Goal: Register for event/course

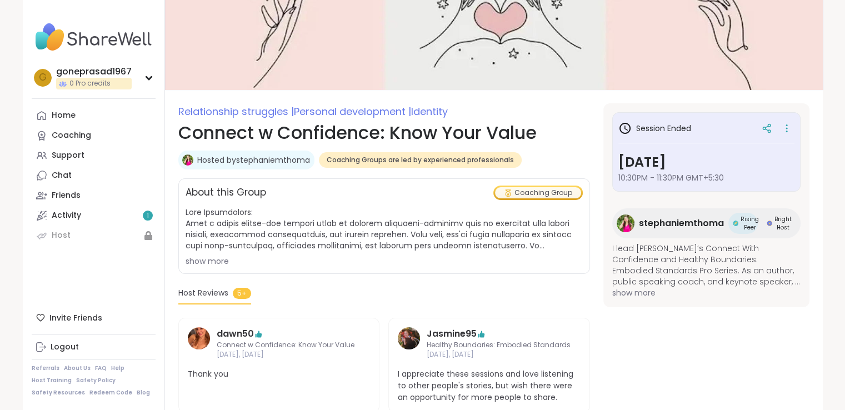
click at [714, 172] on span "10:30PM - 11:30PM GMT+5:30" at bounding box center [706, 177] width 176 height 11
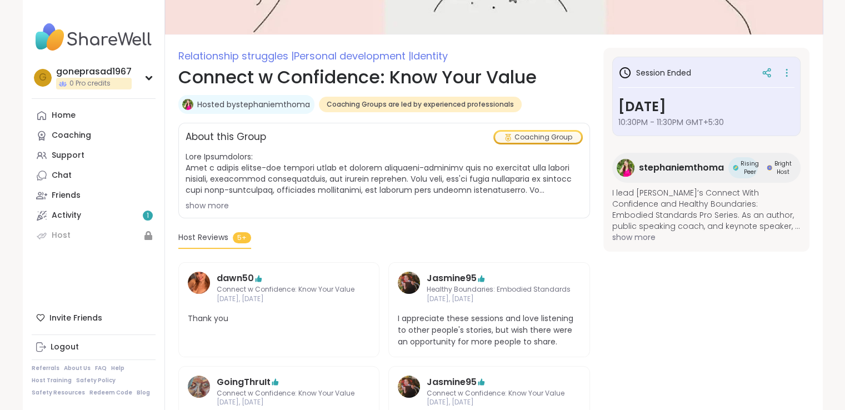
scroll to position [167, 0]
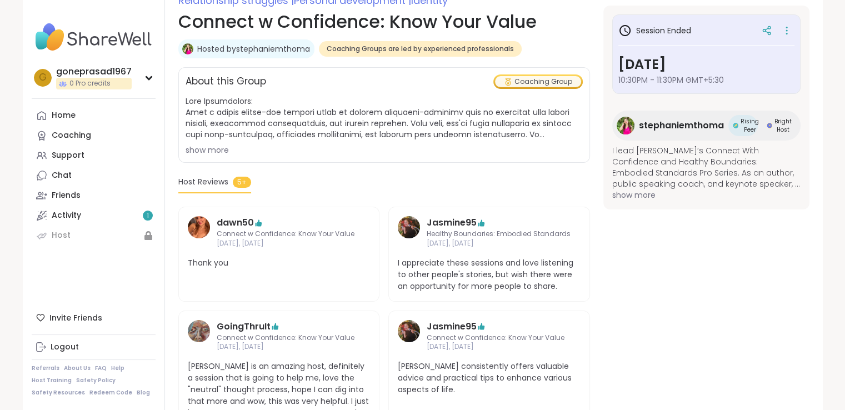
click at [680, 61] on h3 "[DATE]" at bounding box center [706, 64] width 176 height 20
click at [509, 83] on icon at bounding box center [508, 82] width 8 height 8
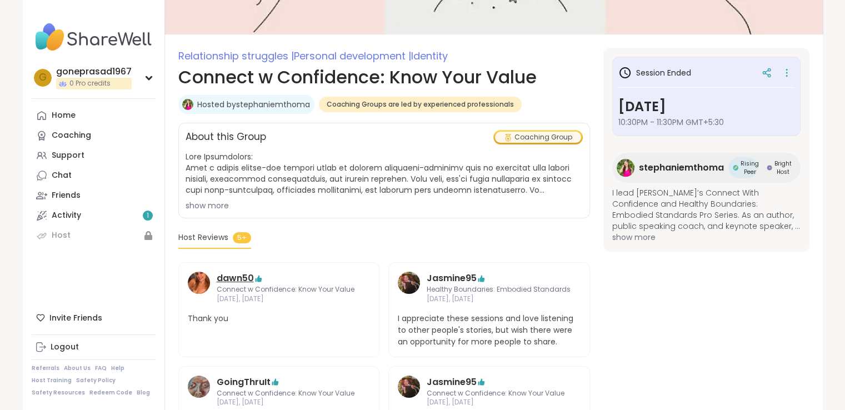
scroll to position [0, 0]
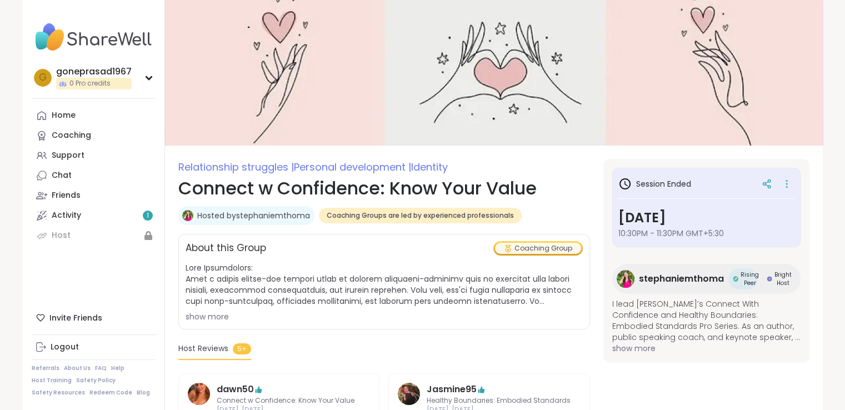
click at [644, 203] on div "Session Ended [DATE] 10:30PM - 11:30PM GMT+5:30" at bounding box center [706, 206] width 176 height 65
click at [662, 180] on h3 "Session Ended" at bounding box center [654, 183] width 73 height 13
click at [712, 228] on span "10:30PM - 11:30PM GMT+5:30" at bounding box center [706, 233] width 176 height 11
click at [553, 252] on div "Coaching Group" at bounding box center [538, 248] width 86 height 11
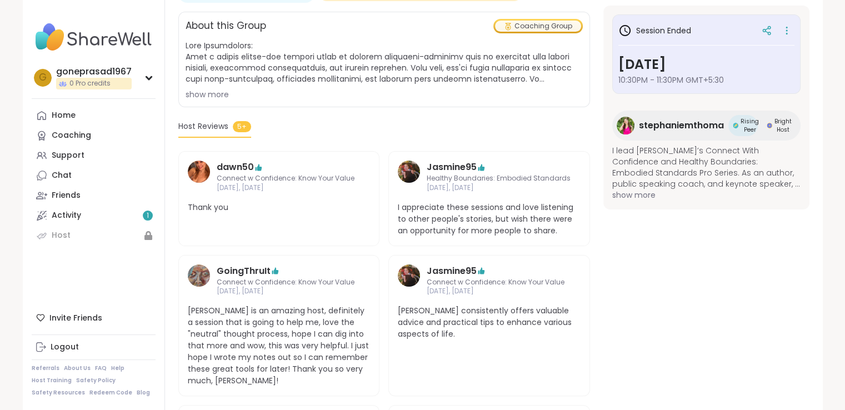
click at [211, 124] on span "Host Reviews" at bounding box center [203, 127] width 50 height 12
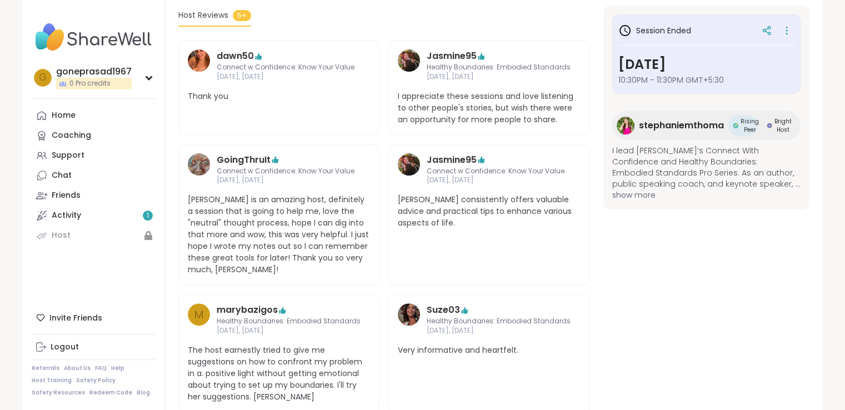
scroll to position [722, 0]
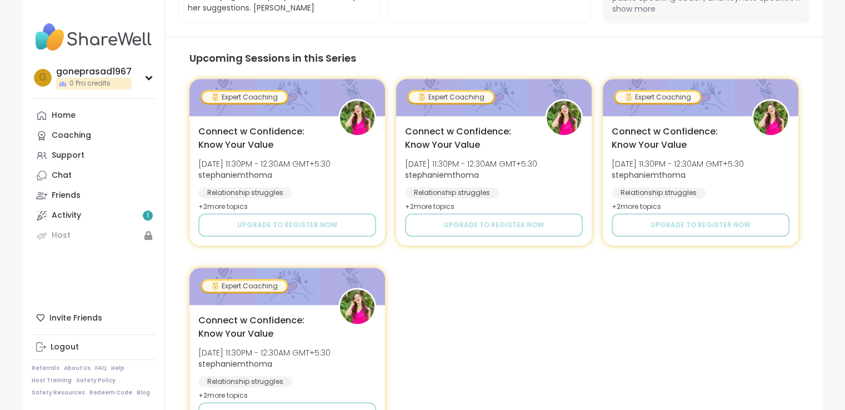
click at [470, 274] on div "Expert Coaching Connect w Confidence: Know Your Value [DATE] 11:30PM - 12:30AM …" at bounding box center [493, 256] width 609 height 355
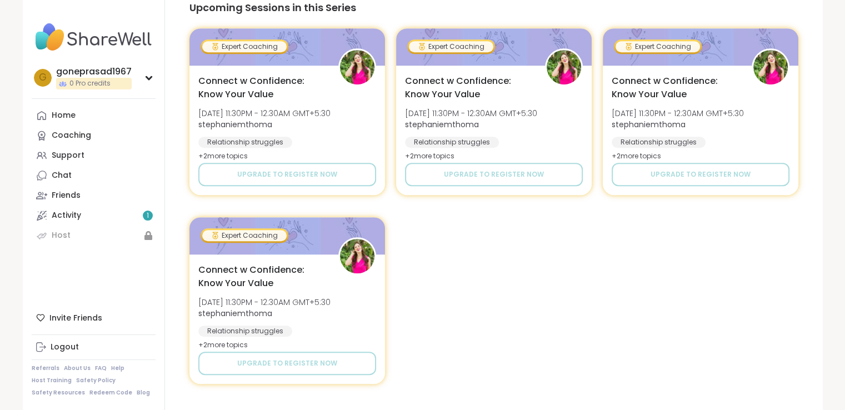
scroll to position [794, 0]
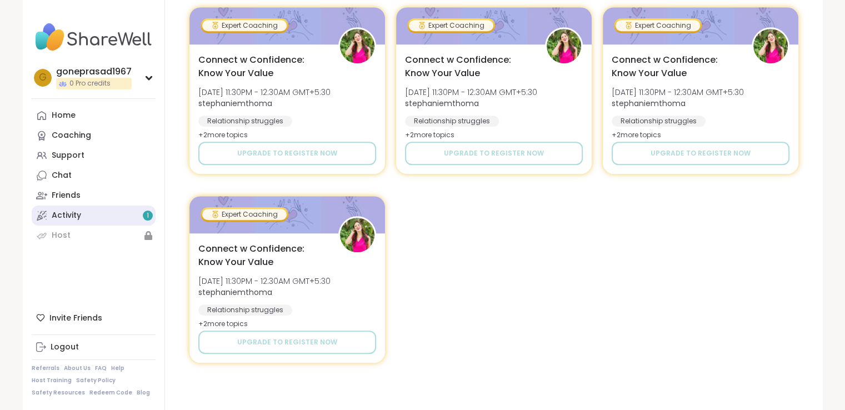
click at [128, 220] on link "Activity 1" at bounding box center [94, 215] width 124 height 20
